Goal: Find specific page/section

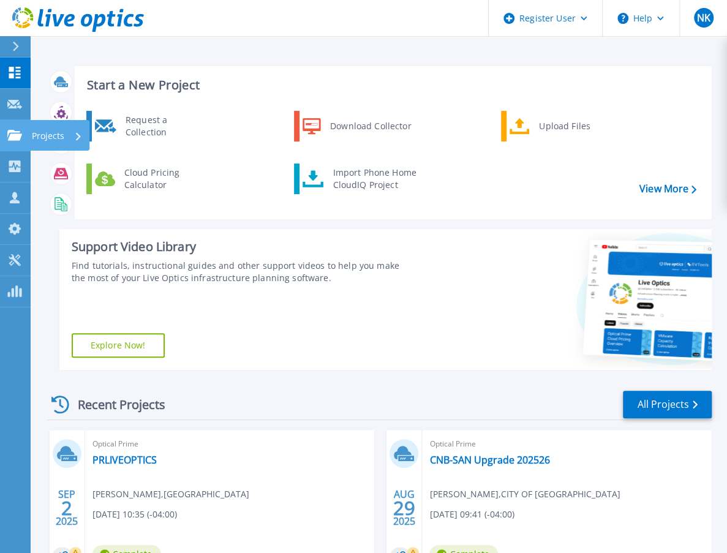
click at [43, 138] on p "Projects" at bounding box center [48, 136] width 32 height 32
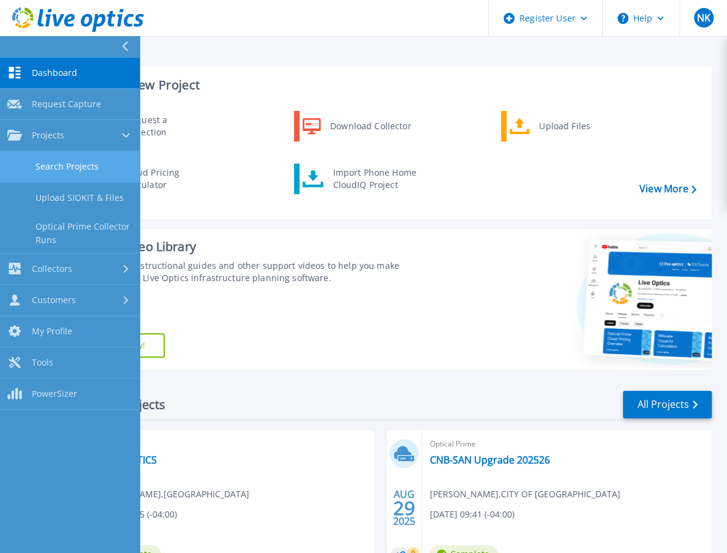
click at [86, 167] on link "Search Projects" at bounding box center [70, 166] width 140 height 31
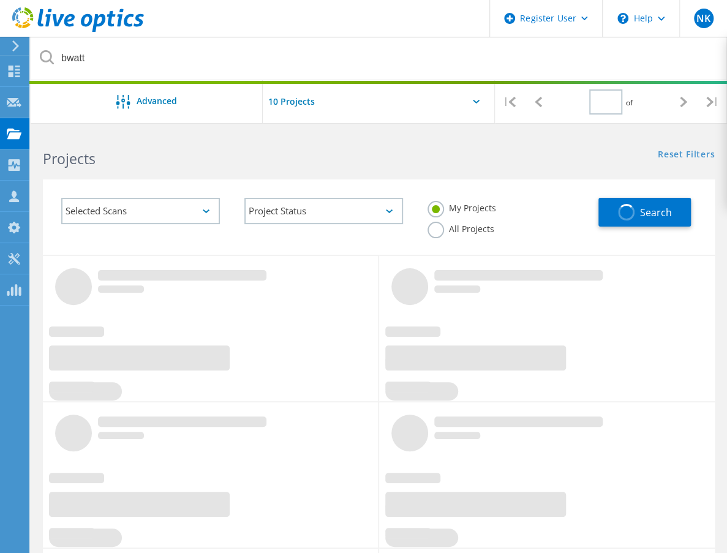
type input "1"
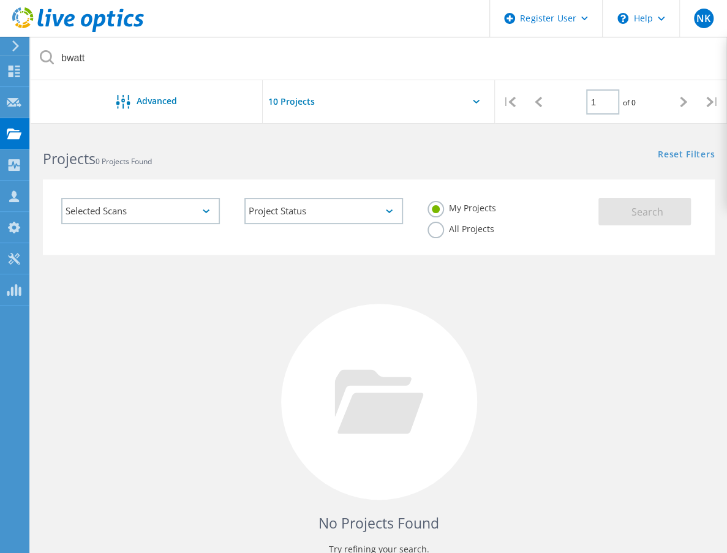
click at [494, 222] on label "All Projects" at bounding box center [460, 228] width 67 height 12
click at [0, 0] on input "All Projects" at bounding box center [0, 0] width 0 height 0
click at [621, 210] on button "Search" at bounding box center [644, 212] width 92 height 28
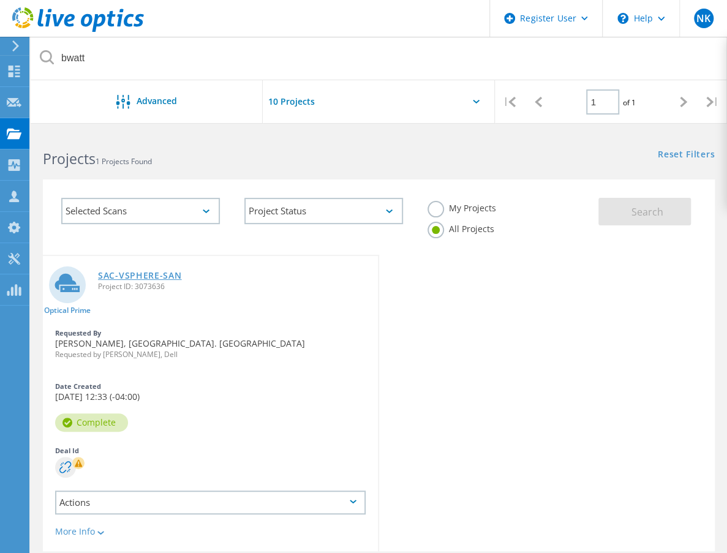
click at [147, 280] on link "SAC-VSPHERE-SAN" at bounding box center [140, 275] width 84 height 9
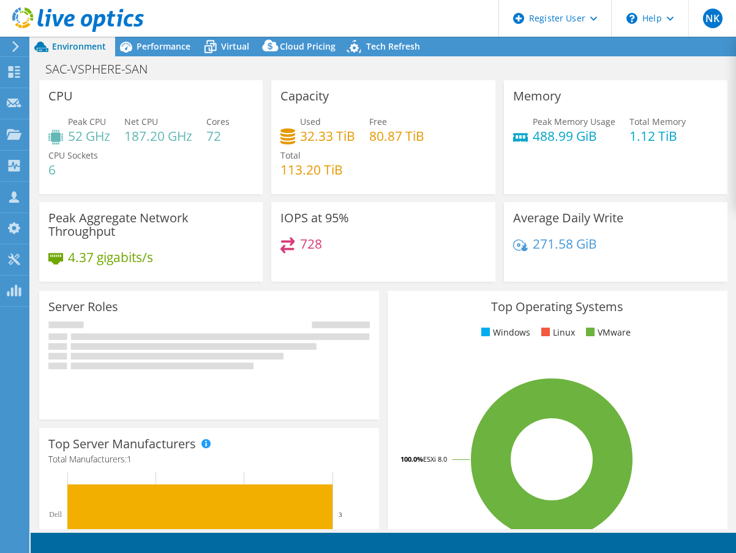
select select "[GEOGRAPHIC_DATA]"
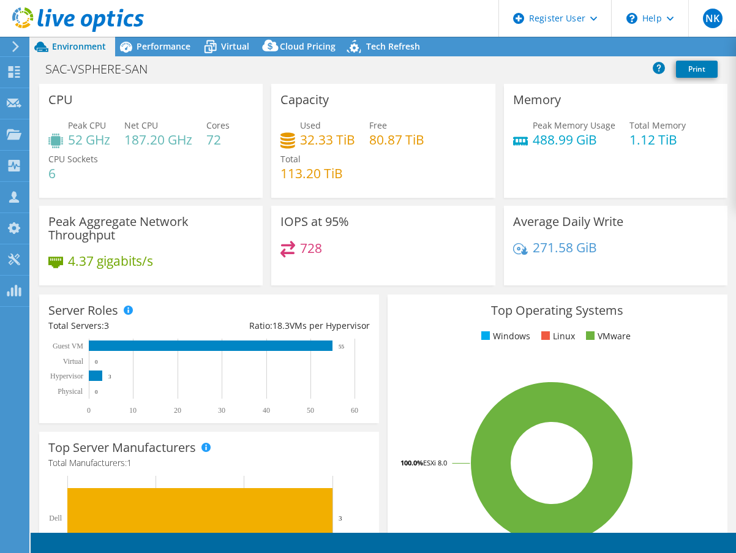
select select "[GEOGRAPHIC_DATA]"
select select "CAD"
